Goal: Task Accomplishment & Management: Manage account settings

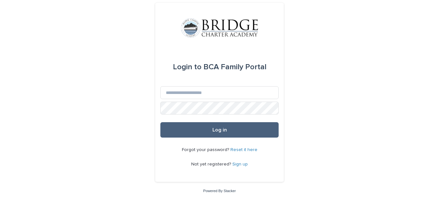
click at [218, 132] on span "Log in" at bounding box center [219, 129] width 14 height 5
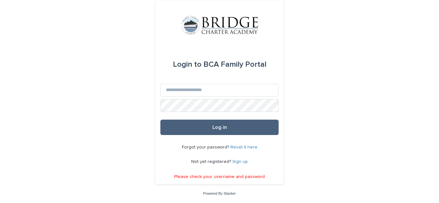
click at [217, 131] on button "Log in" at bounding box center [219, 127] width 118 height 15
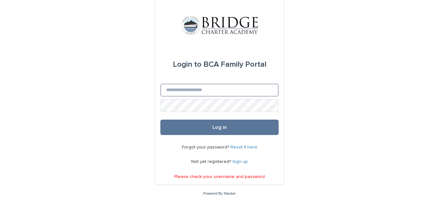
click at [195, 90] on input "Email" at bounding box center [219, 90] width 118 height 13
